Goal: Information Seeking & Learning: Learn about a topic

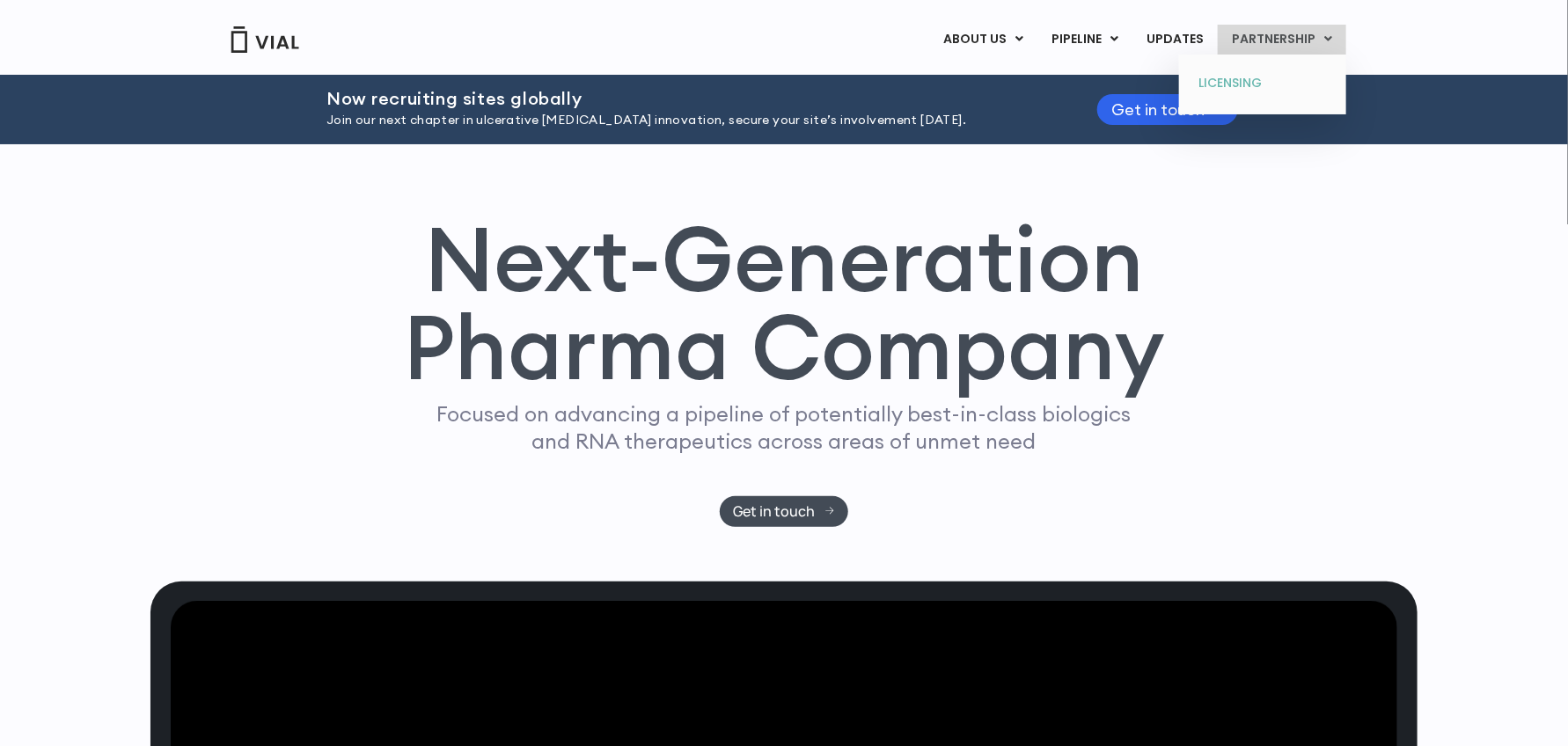
click at [1204, 86] on link "LICENSING" at bounding box center [1262, 84] width 154 height 29
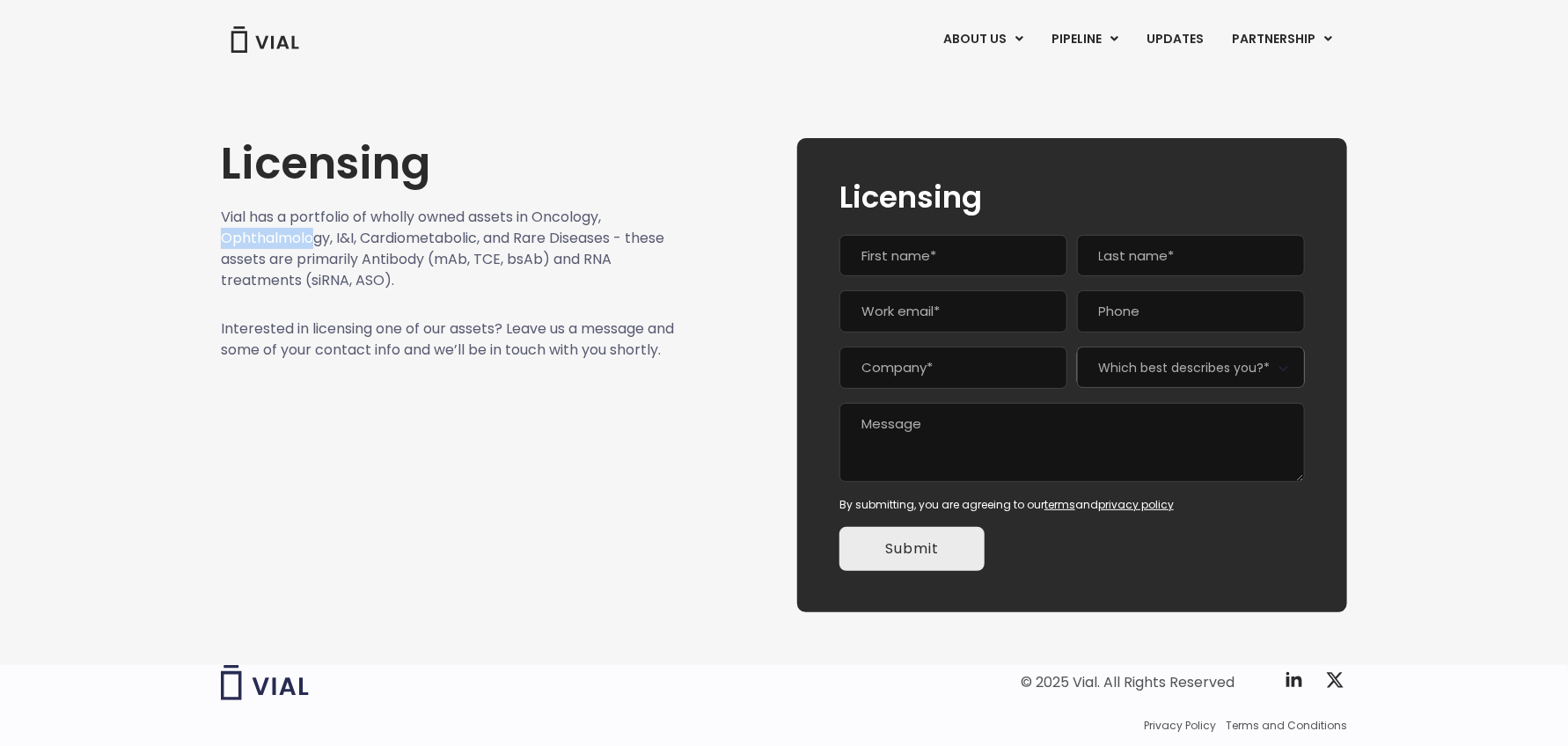
drag, startPoint x: 224, startPoint y: 236, endPoint x: 345, endPoint y: 236, distance: 121.0
click at [317, 236] on p "Vial has a portfolio of wholly owned assets in Oncology, Ophthalmology, I&I, Ca…" at bounding box center [447, 249] width 454 height 85
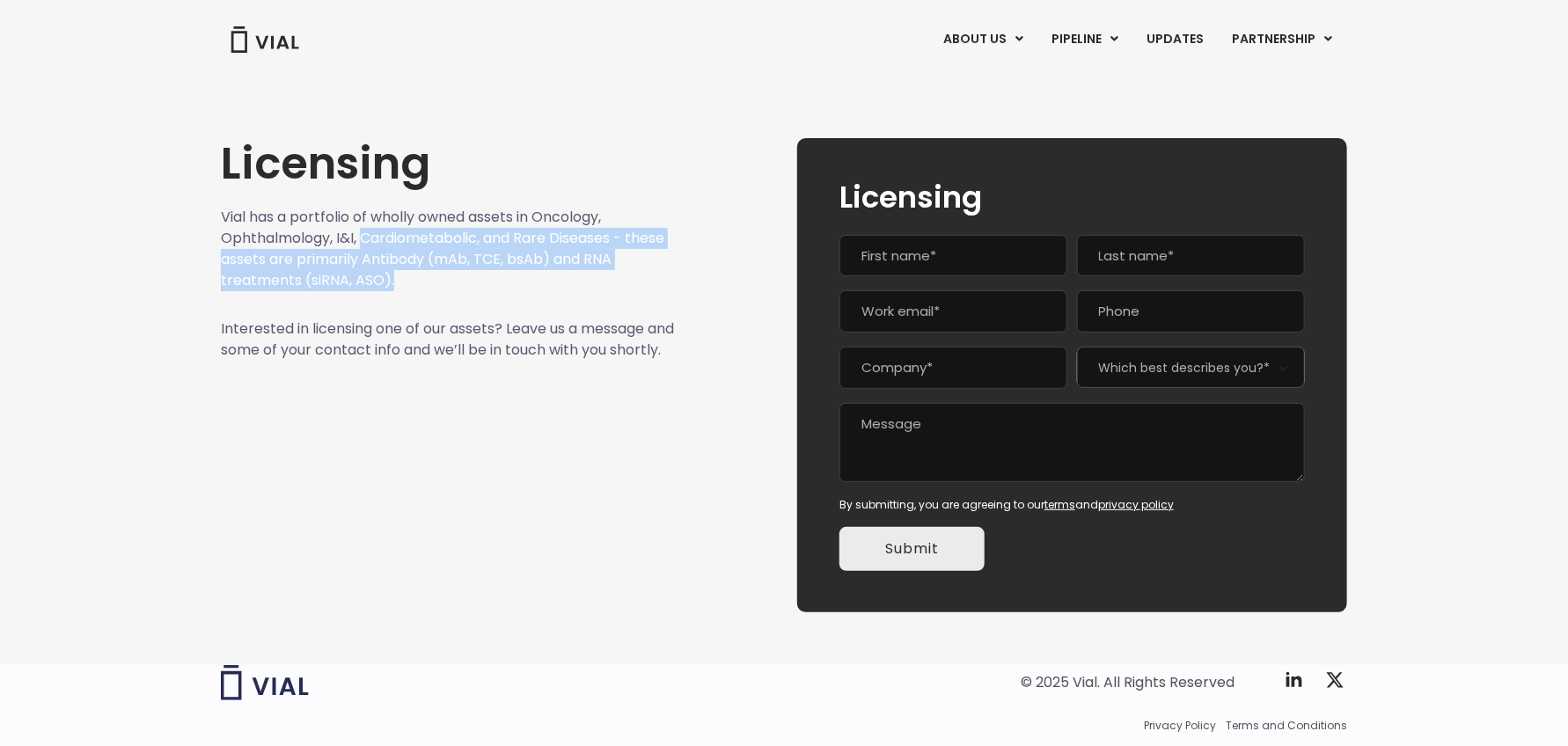
drag, startPoint x: 365, startPoint y: 236, endPoint x: 547, endPoint y: 280, distance: 187.2
click at [547, 280] on p "Vial has a portfolio of wholly owned assets in Oncology, Ophthalmology, I&I, Ca…" at bounding box center [447, 249] width 454 height 85
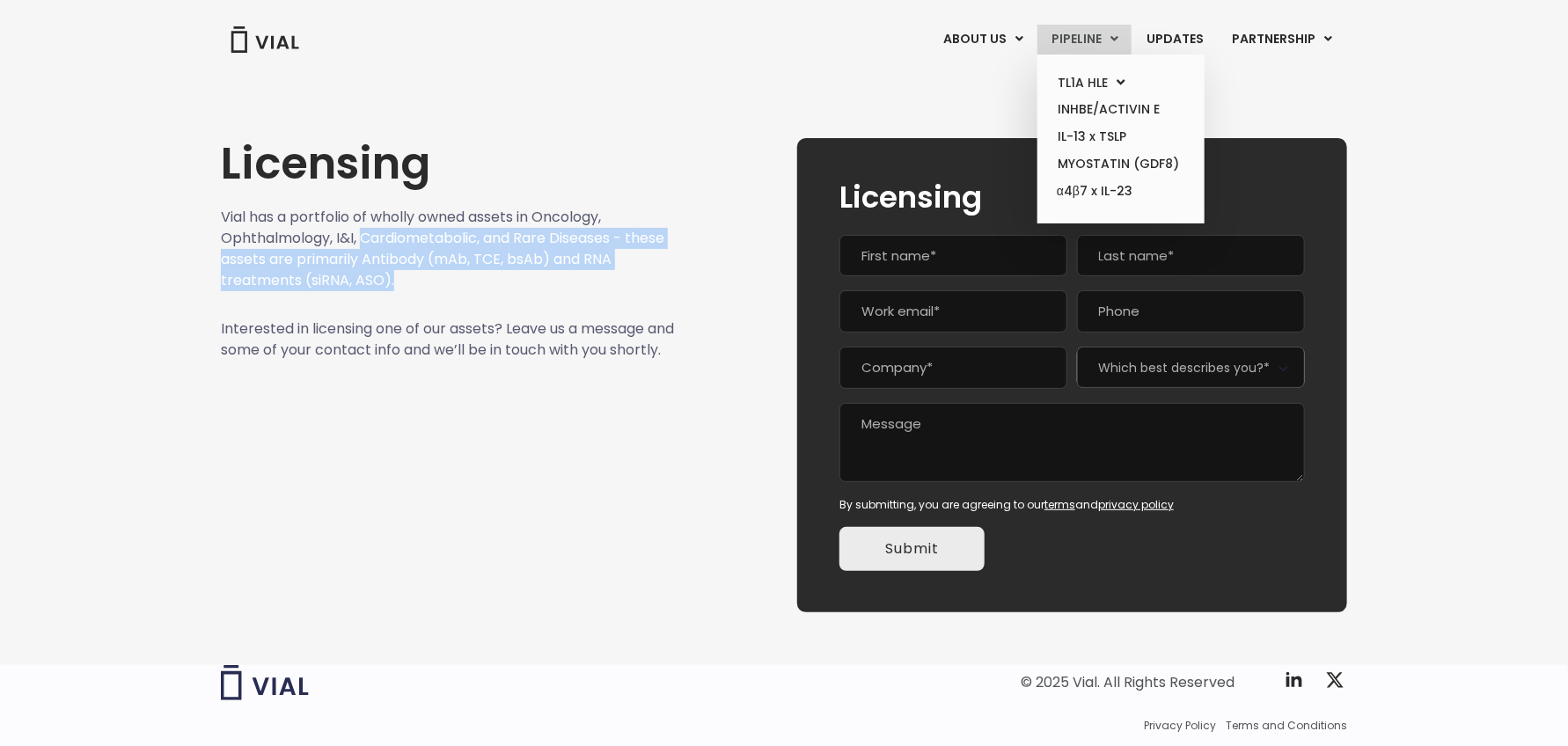
click at [1073, 30] on link "PIPELINE" at bounding box center [1084, 40] width 94 height 30
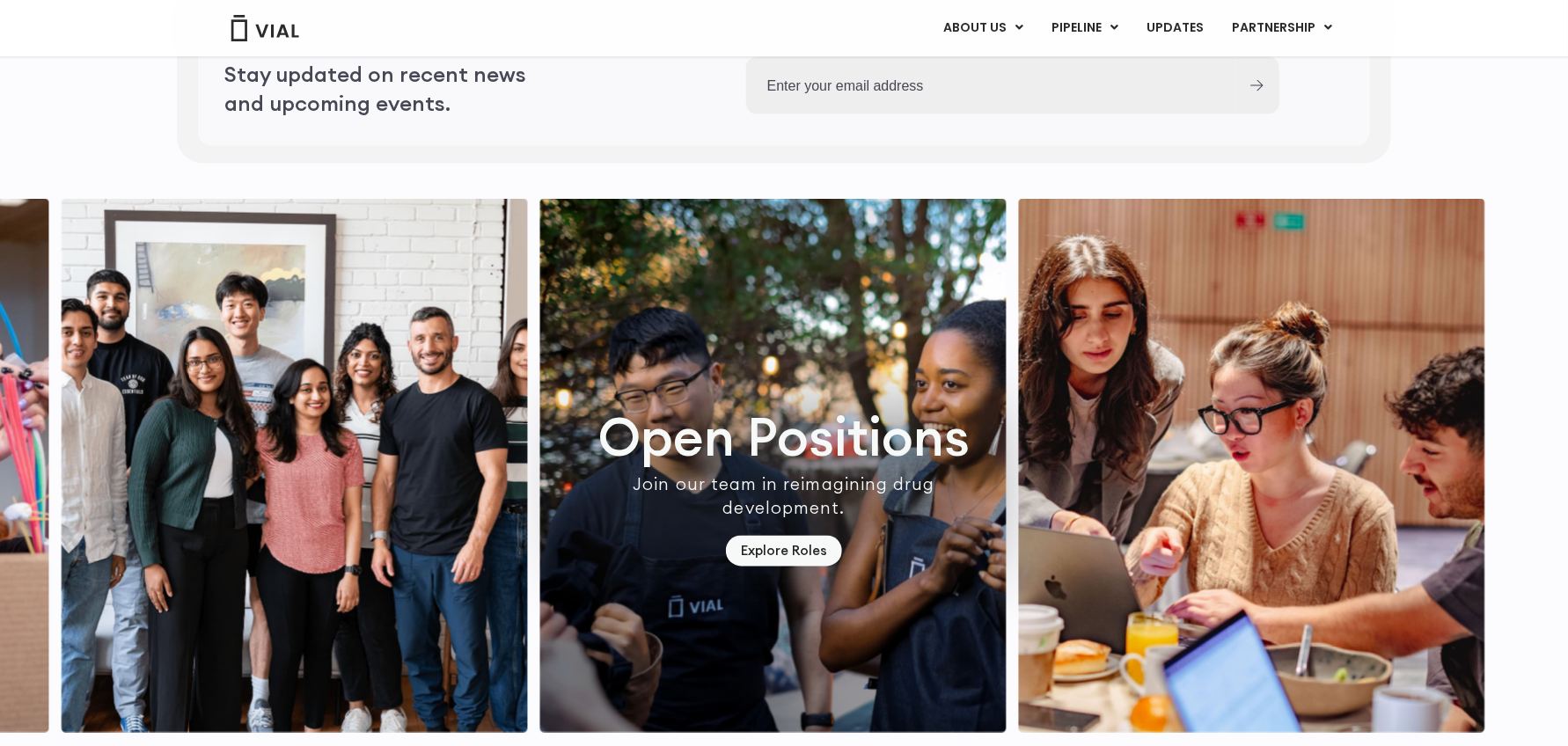
scroll to position [4891, 0]
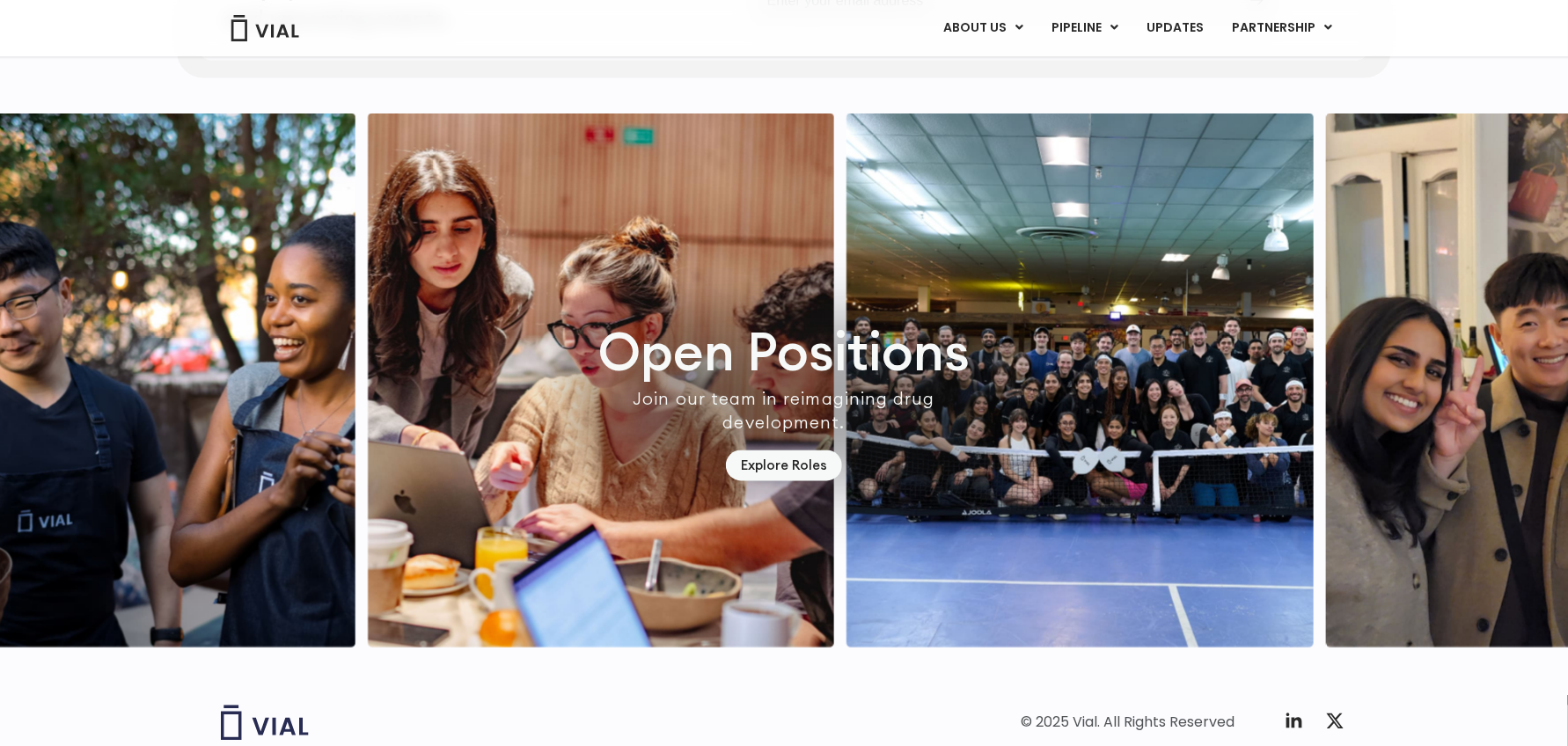
click at [747, 433] on img "2 / 7" at bounding box center [601, 380] width 467 height 534
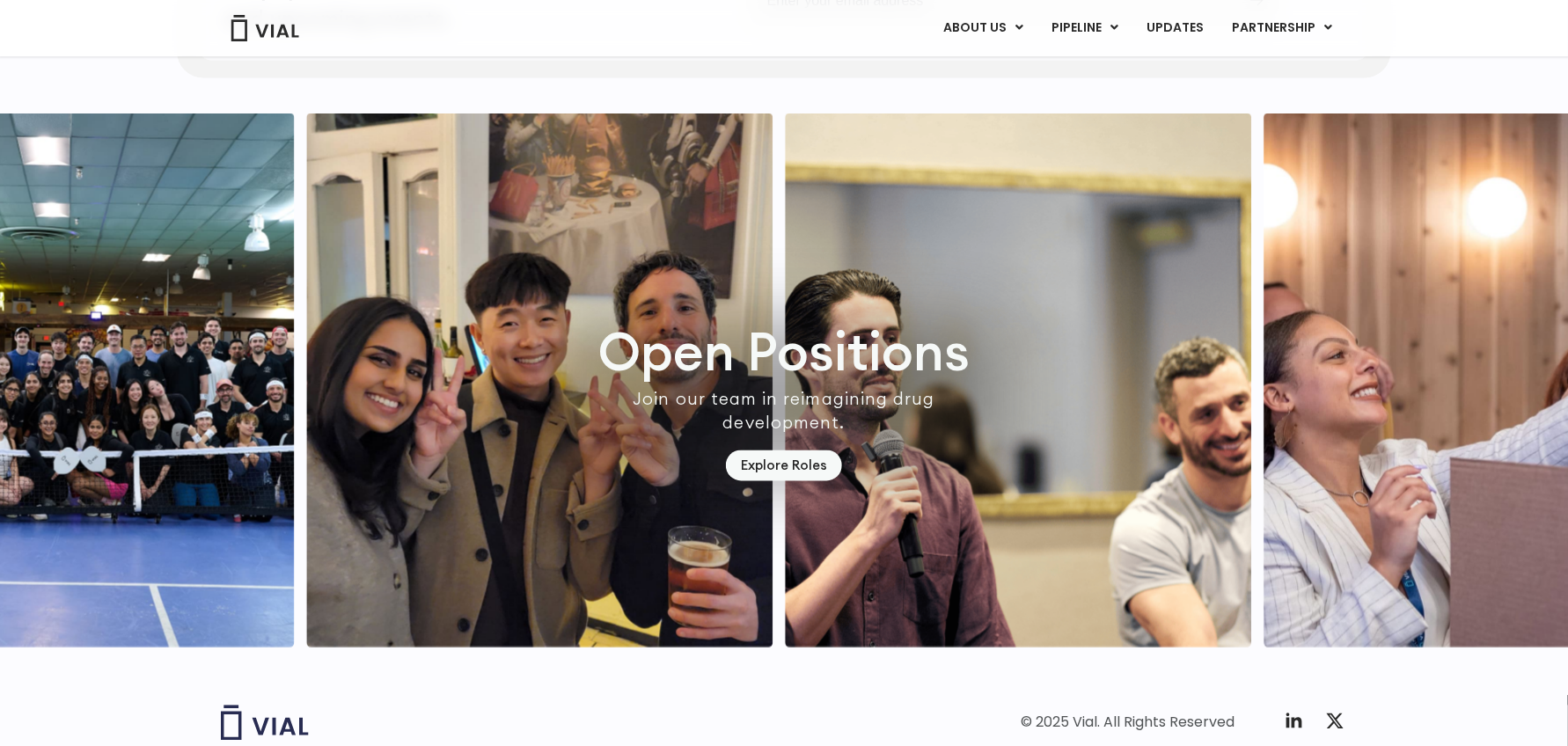
click at [210, 382] on img "3 / 7" at bounding box center [61, 380] width 467 height 534
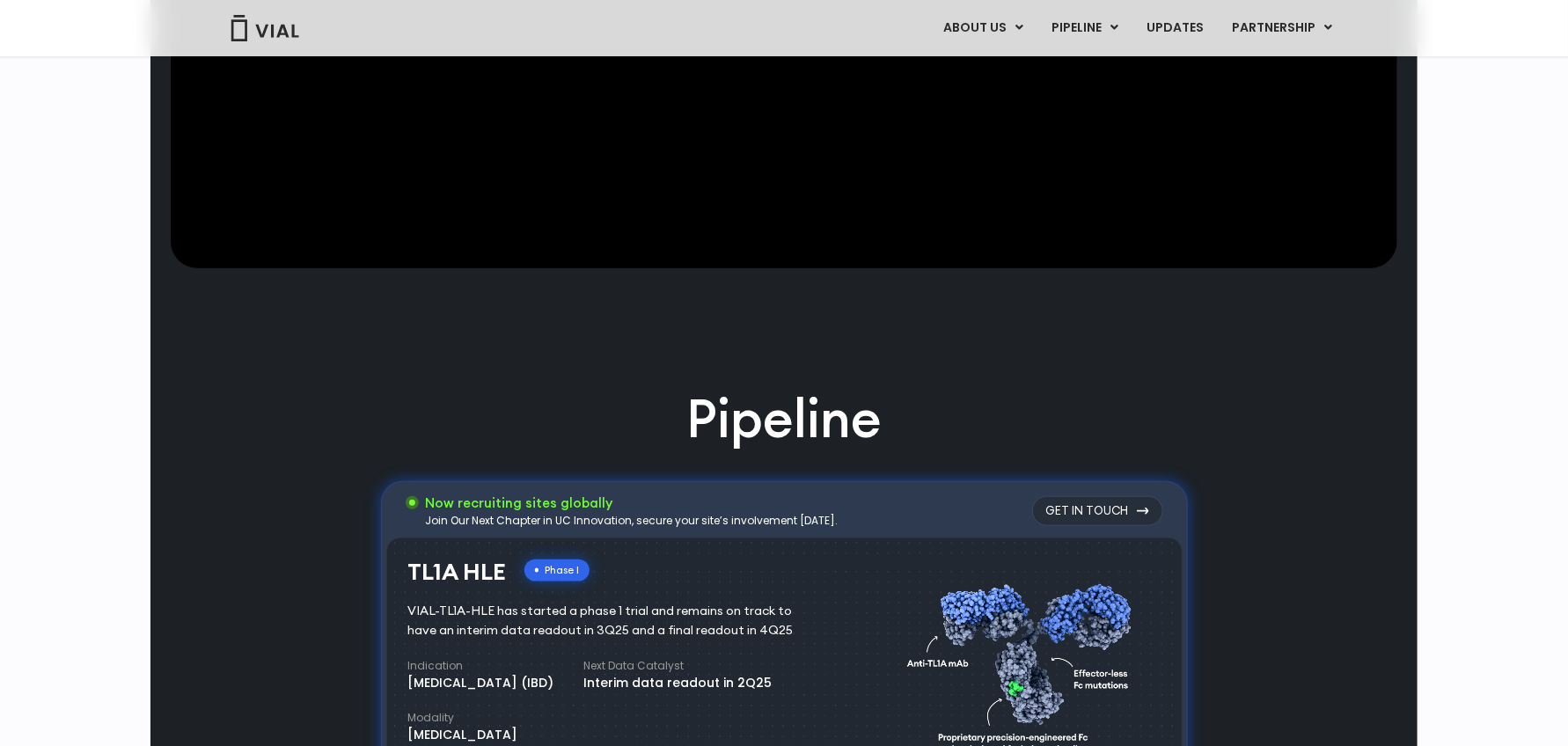
scroll to position [727, 0]
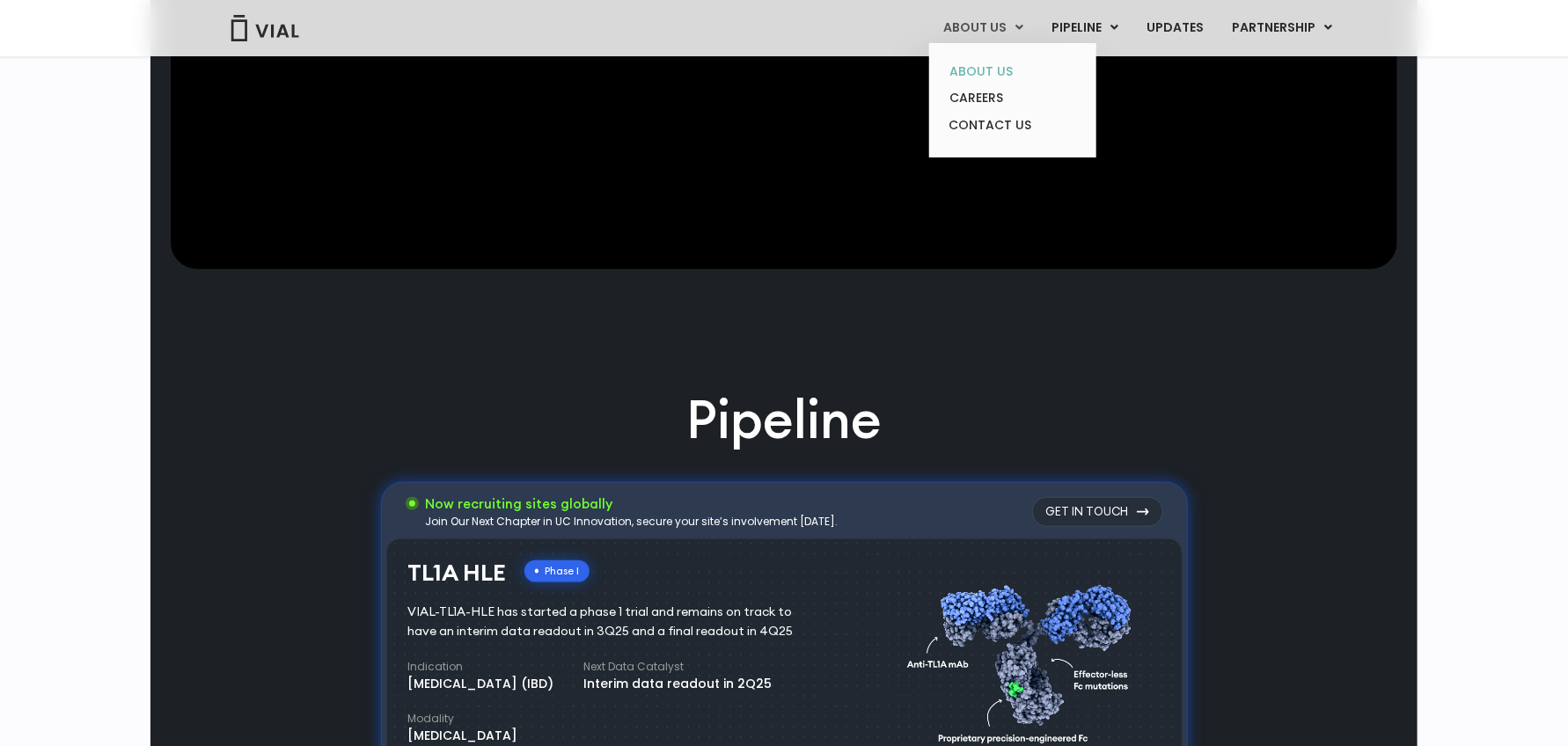
click at [984, 67] on link "ABOUT US" at bounding box center [1011, 72] width 154 height 28
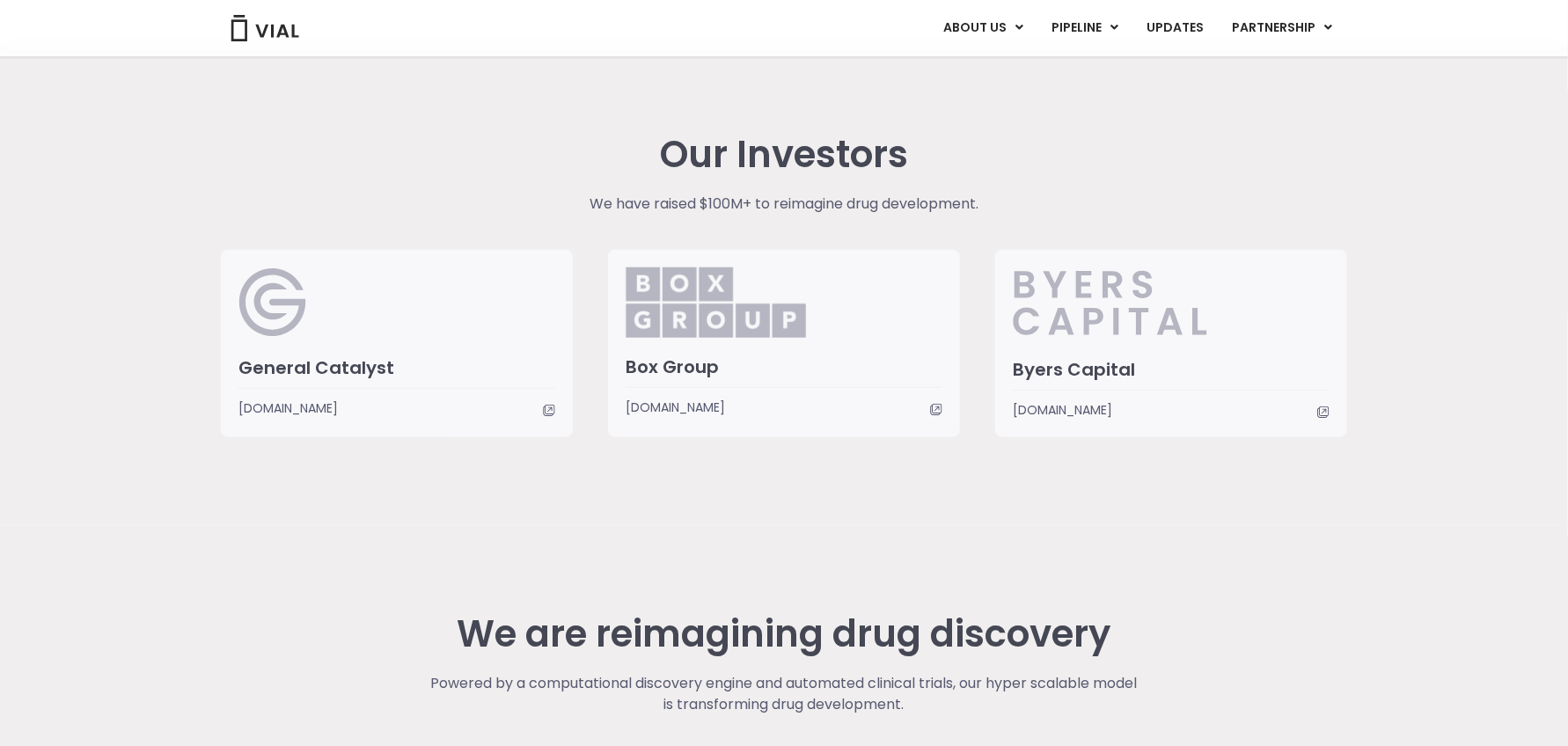
scroll to position [4057, 0]
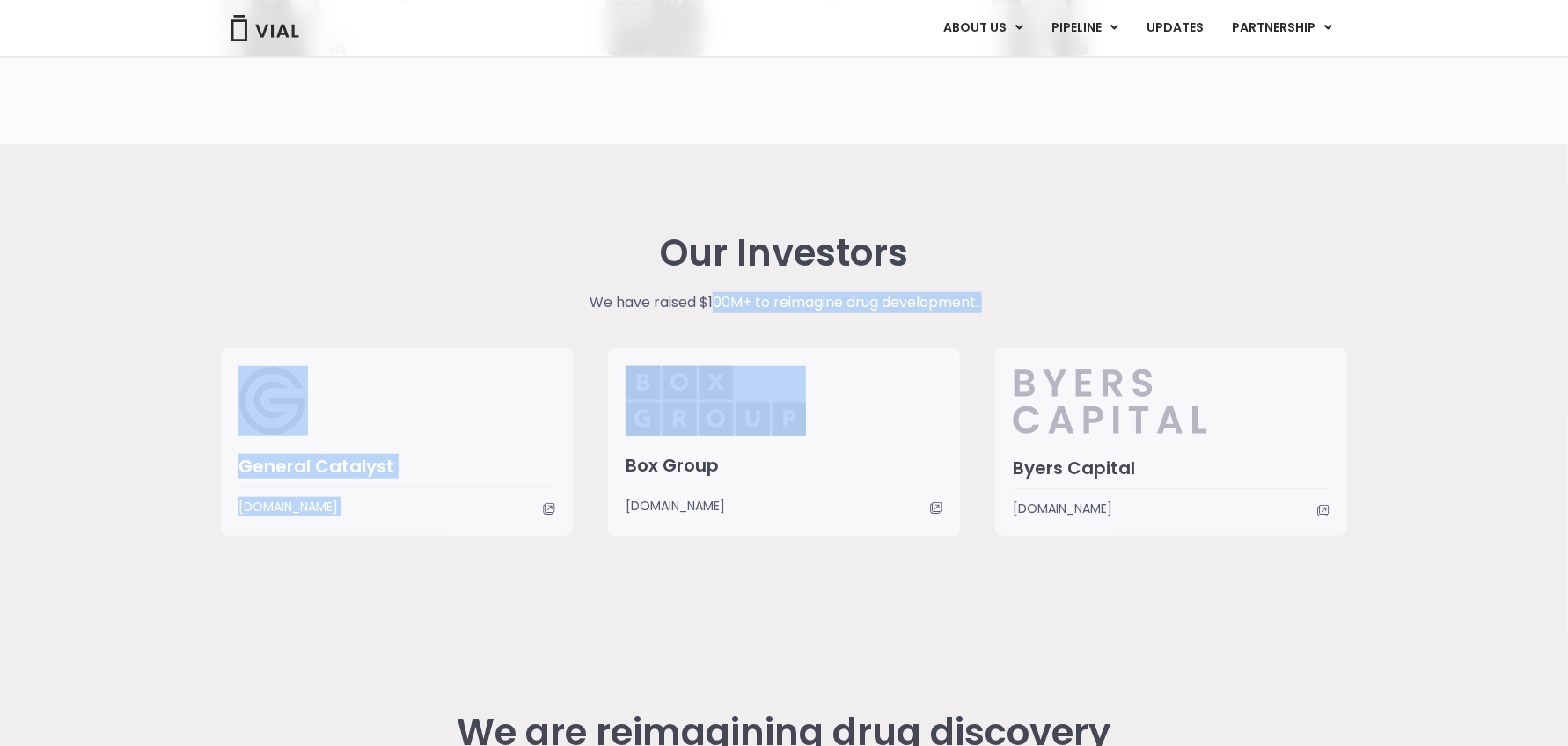
drag, startPoint x: 709, startPoint y: 302, endPoint x: 897, endPoint y: 417, distance: 220.4
click at [897, 417] on div "Our Investors We have raised $100M+ to reimagine drug development. General Cata…" at bounding box center [784, 384] width 1152 height 304
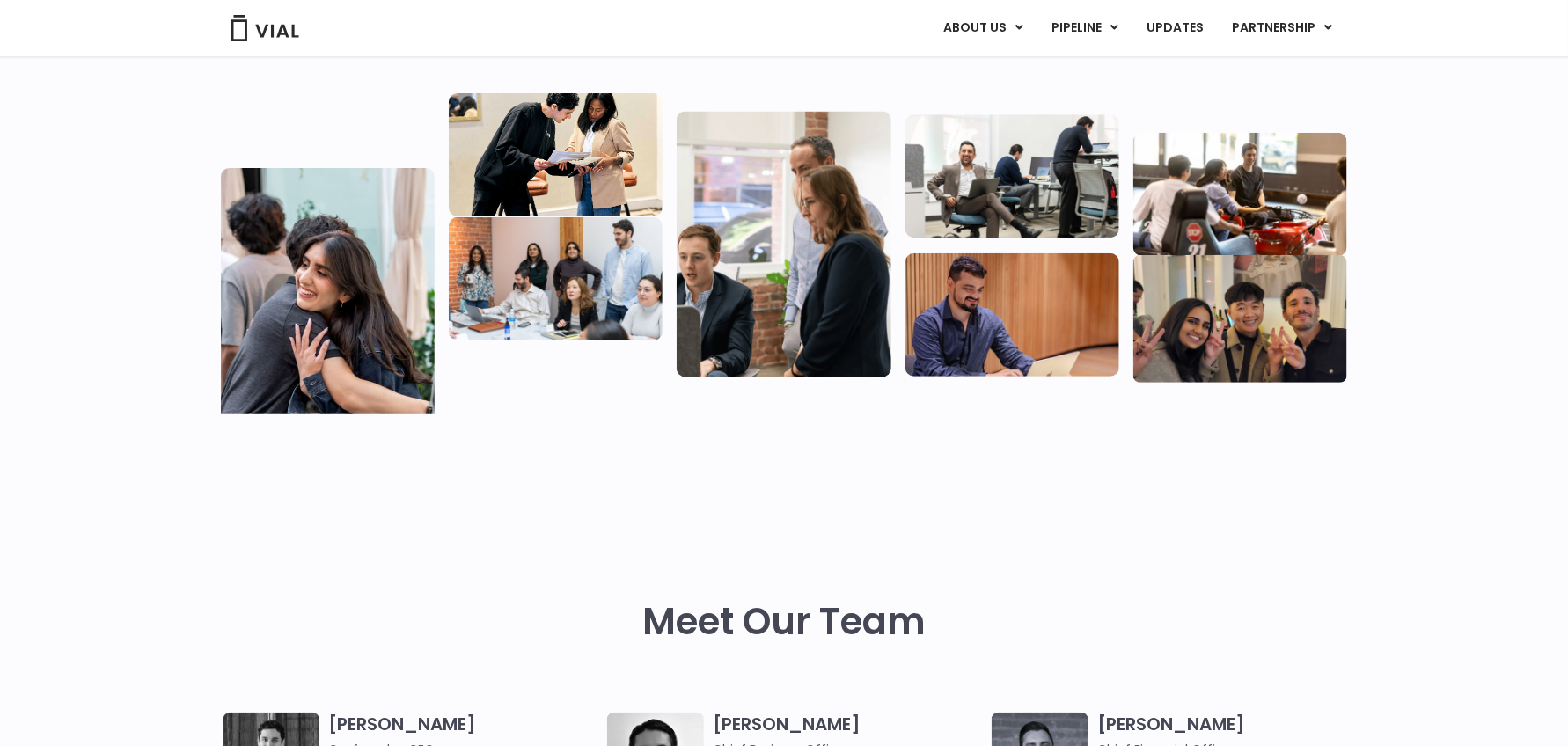
scroll to position [0, 0]
